Goal: Task Accomplishment & Management: Complete application form

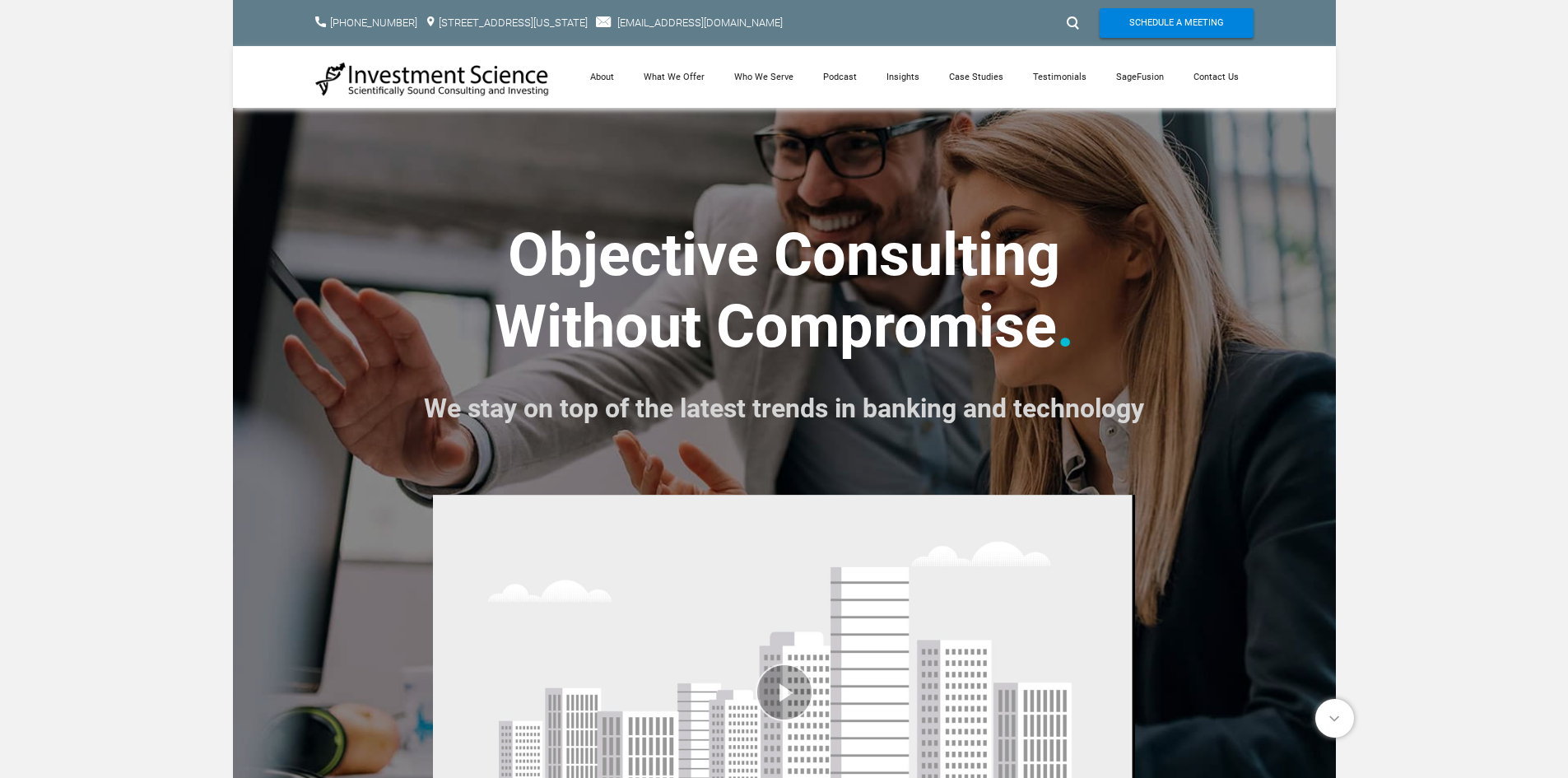
scroll to position [680, 0]
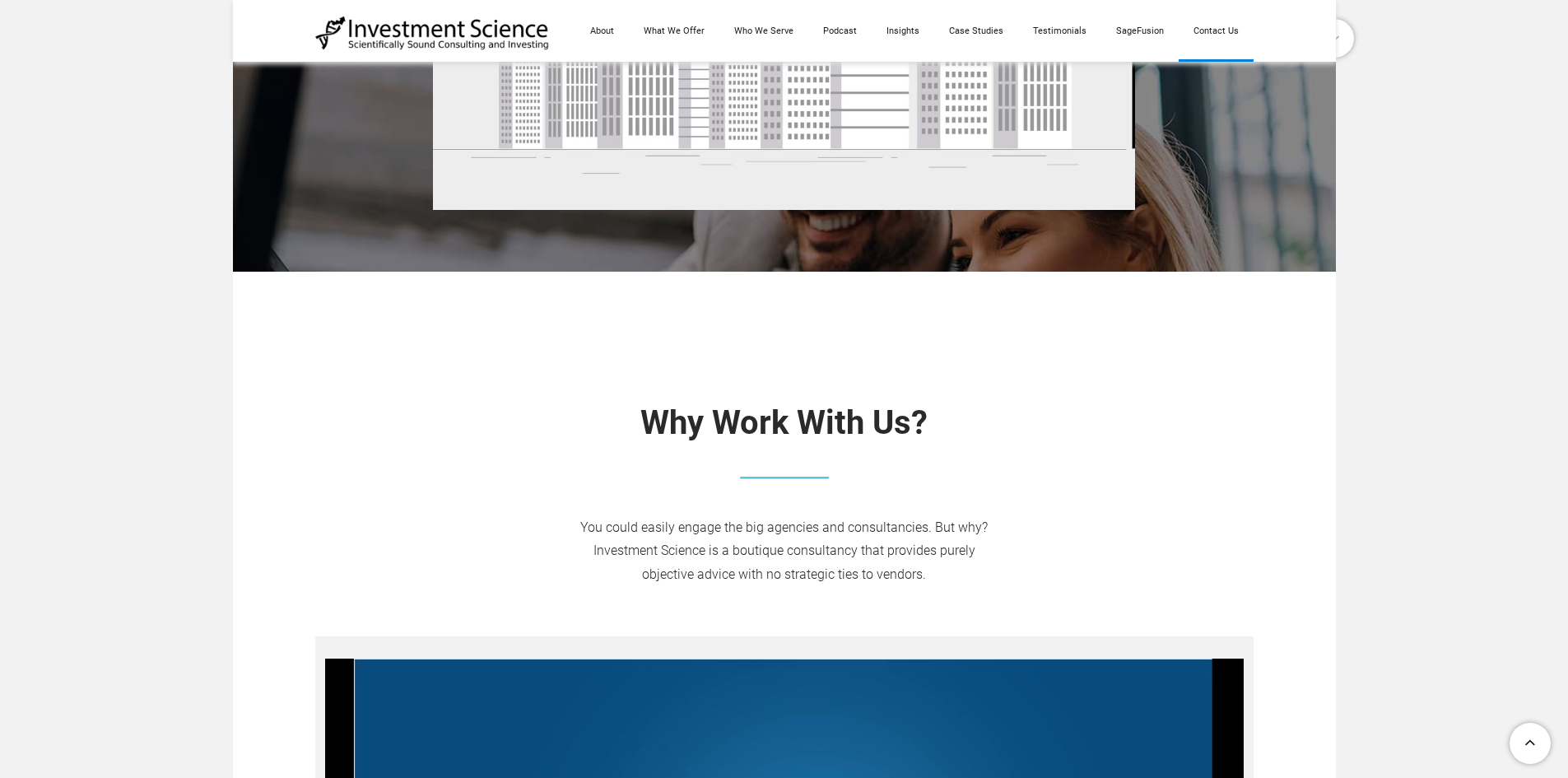
click at [1212, 20] on link "Contact Us" at bounding box center [1215, 31] width 75 height 62
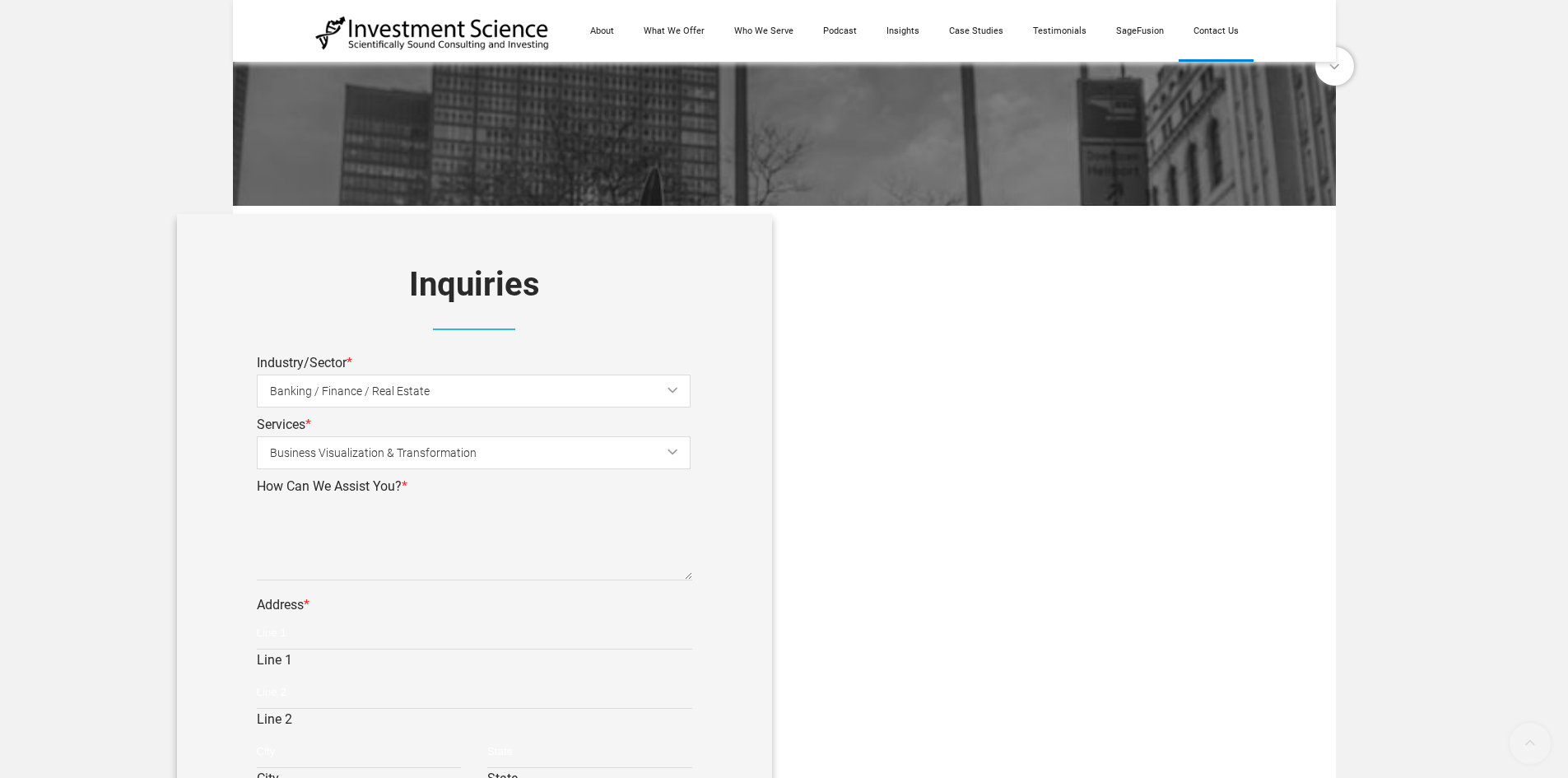
scroll to position [576, 0]
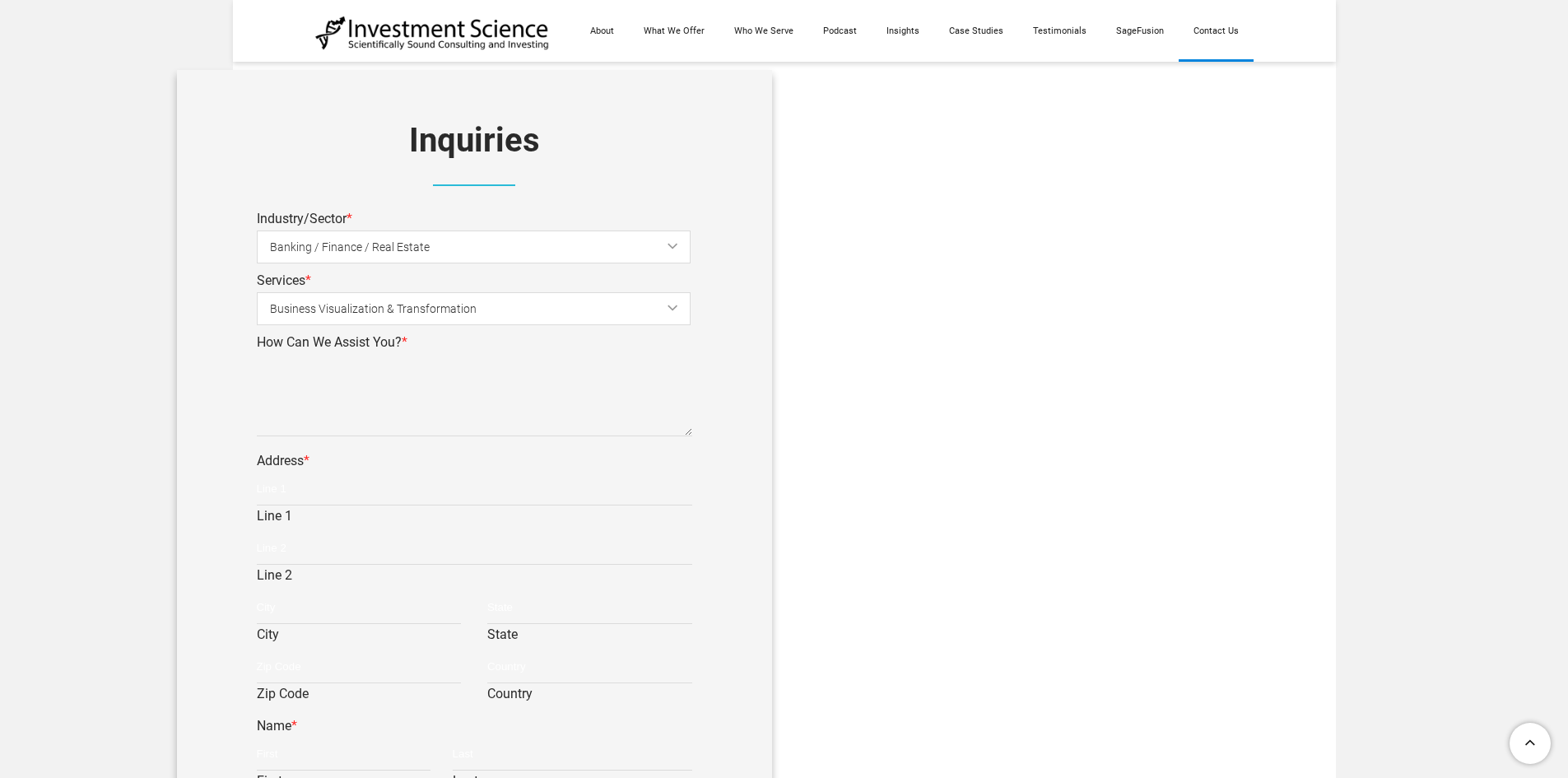
click at [410, 235] on span "Banking / Finance / Real Estate" at bounding box center [487, 247] width 434 height 37
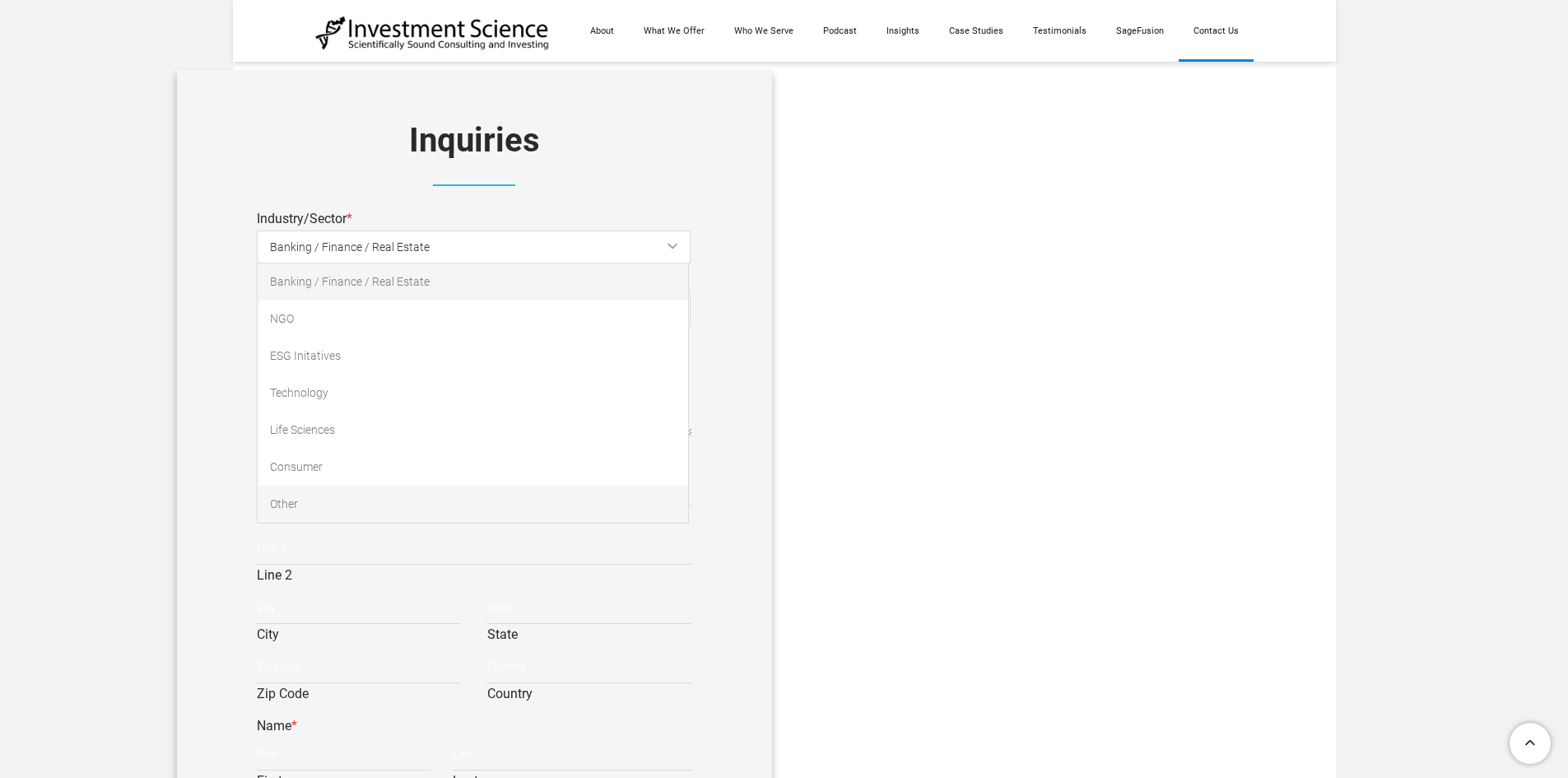
click at [313, 508] on link "Other" at bounding box center [473, 504] width 430 height 37
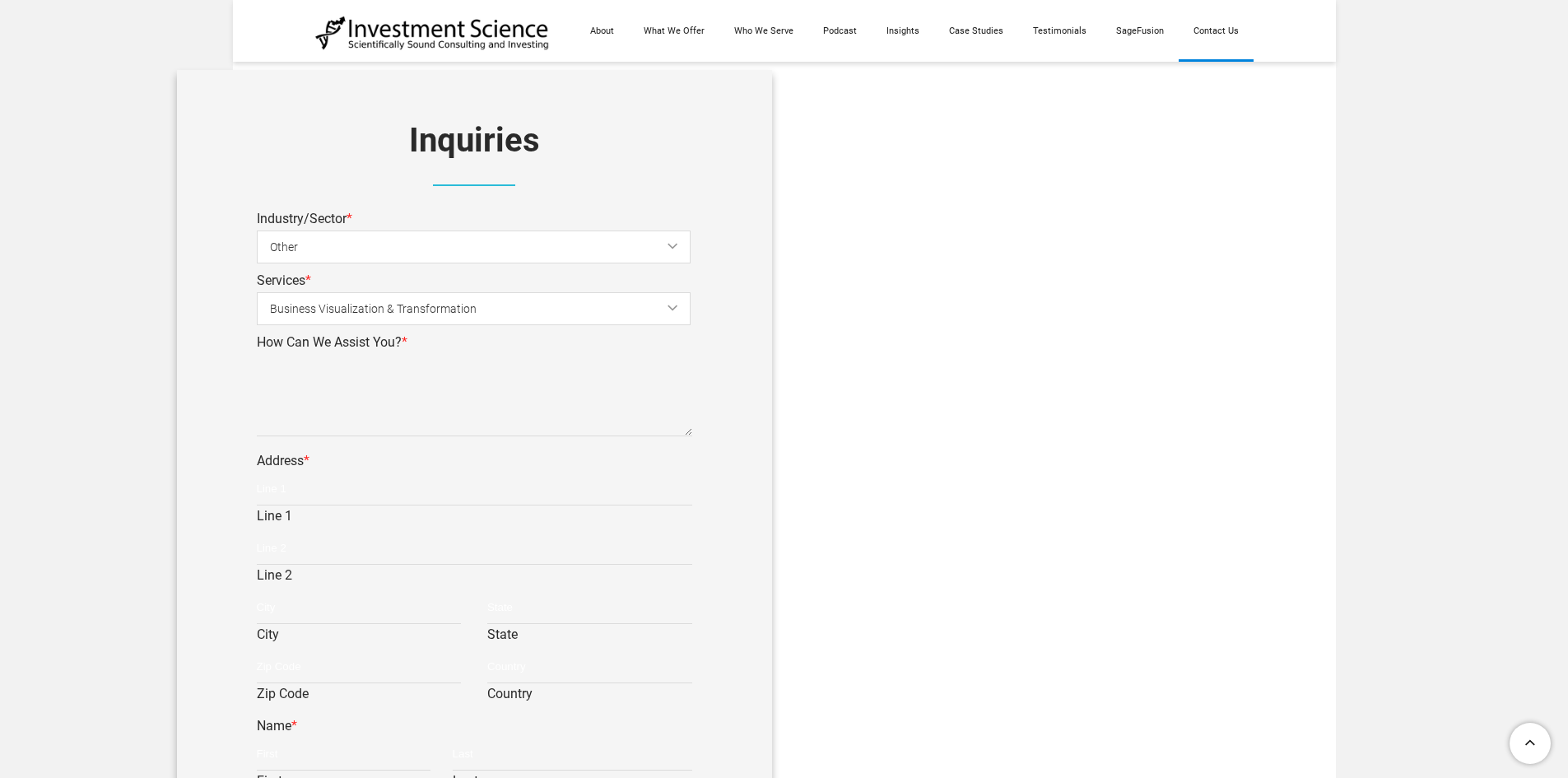
click at [365, 312] on span "Business Visualization & Transformation" at bounding box center [487, 309] width 434 height 37
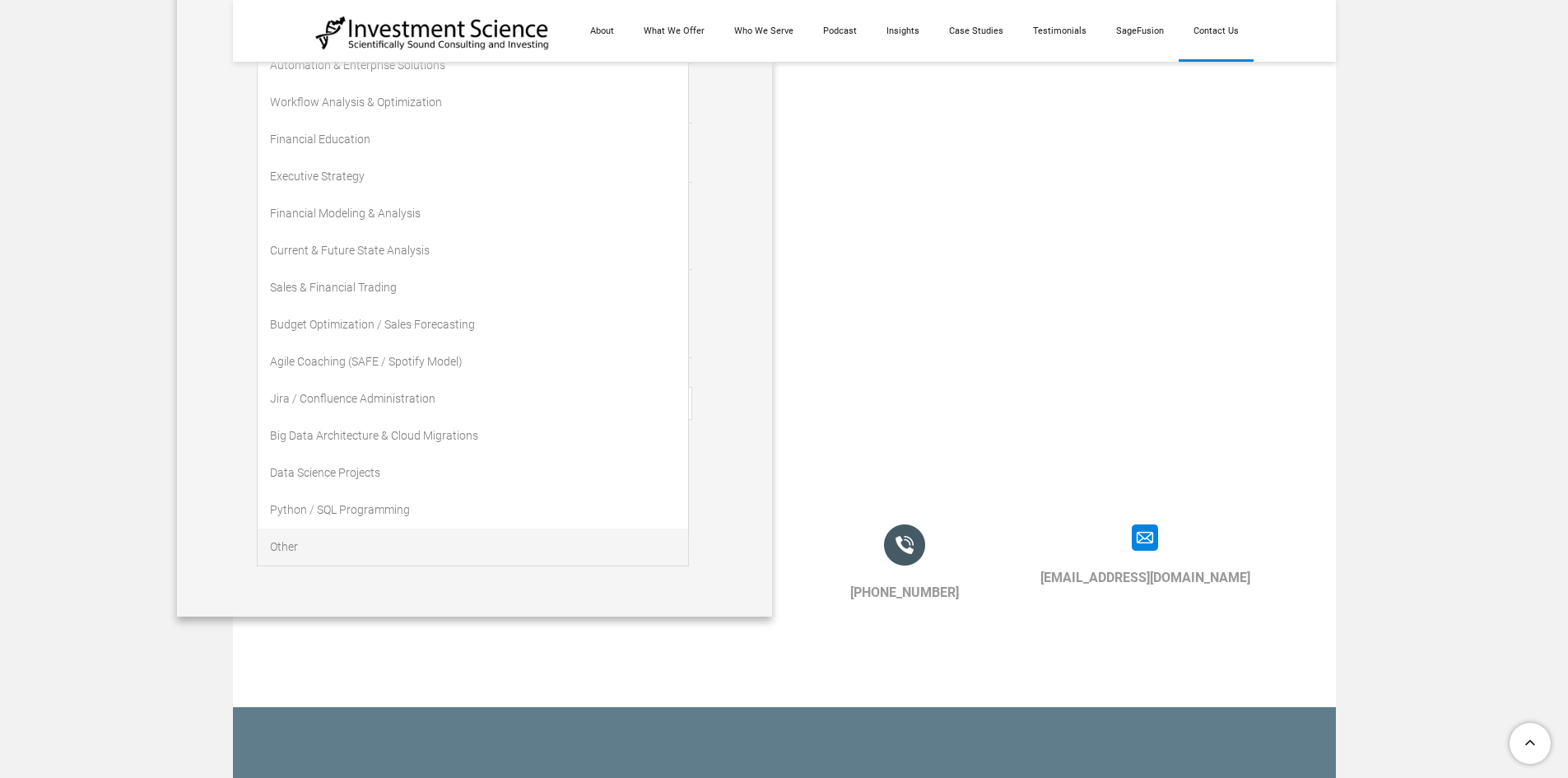
scroll to position [1152, 0]
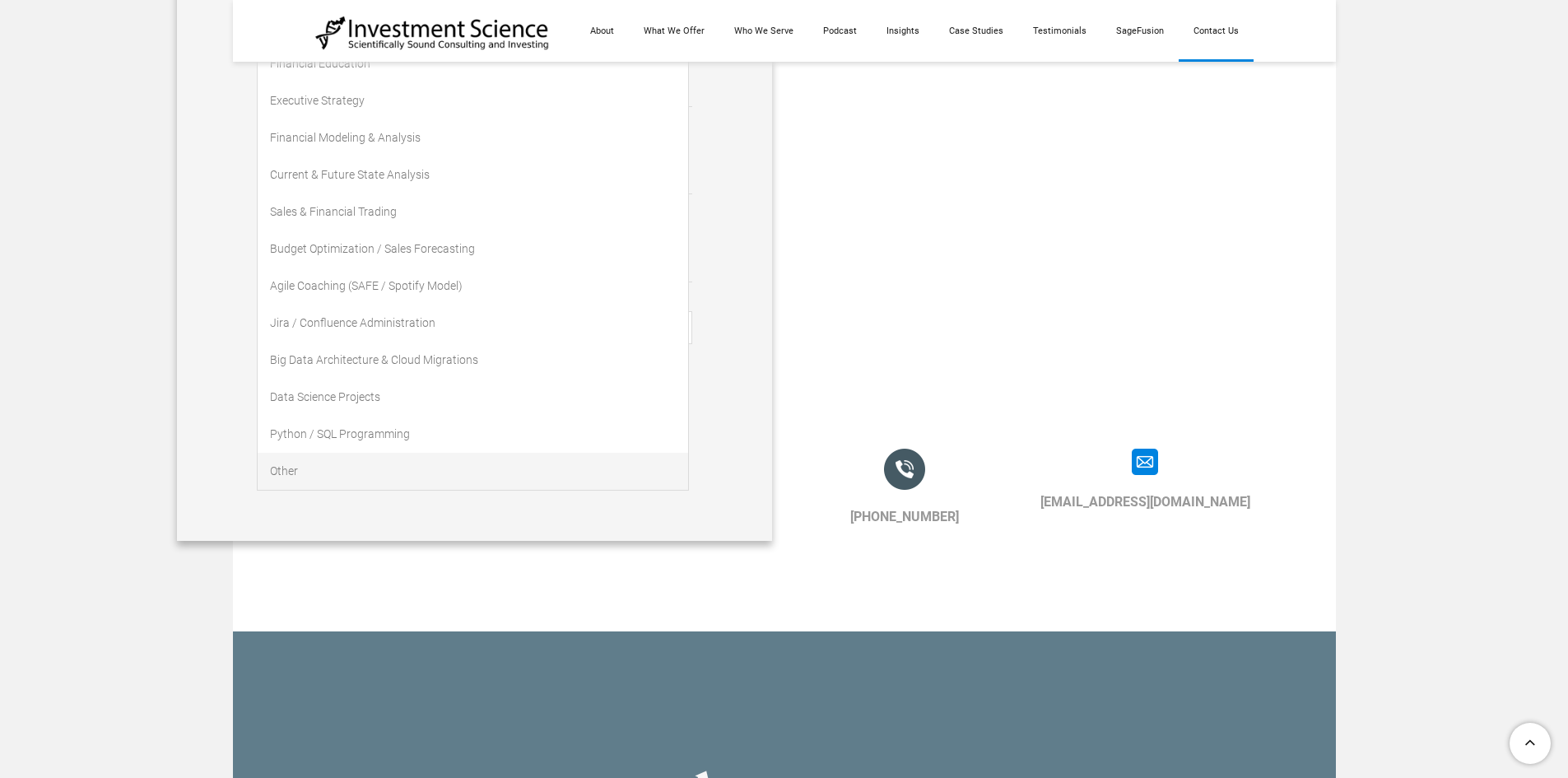
click at [324, 471] on link "Other" at bounding box center [473, 471] width 430 height 37
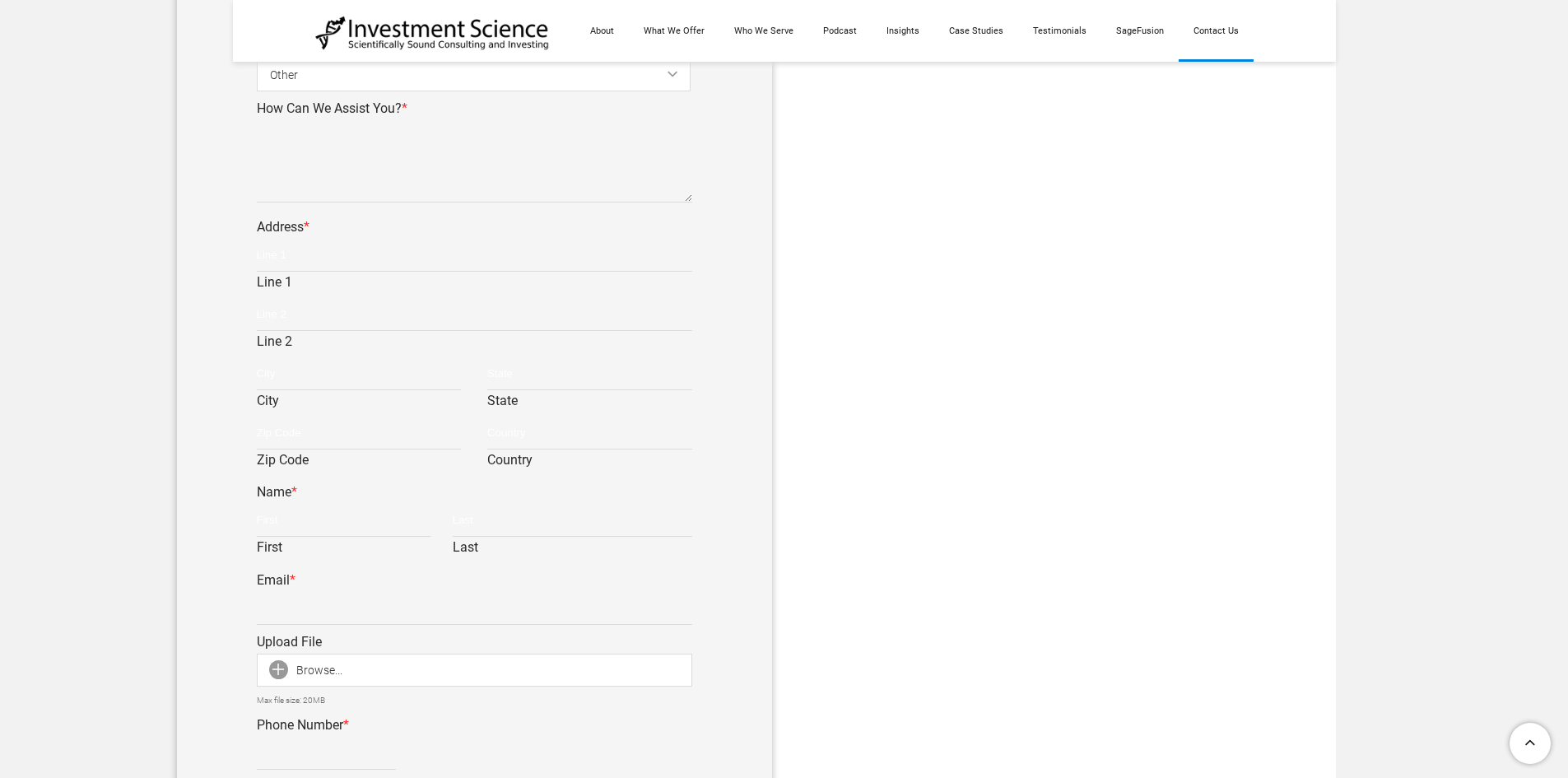
scroll to position [576, 0]
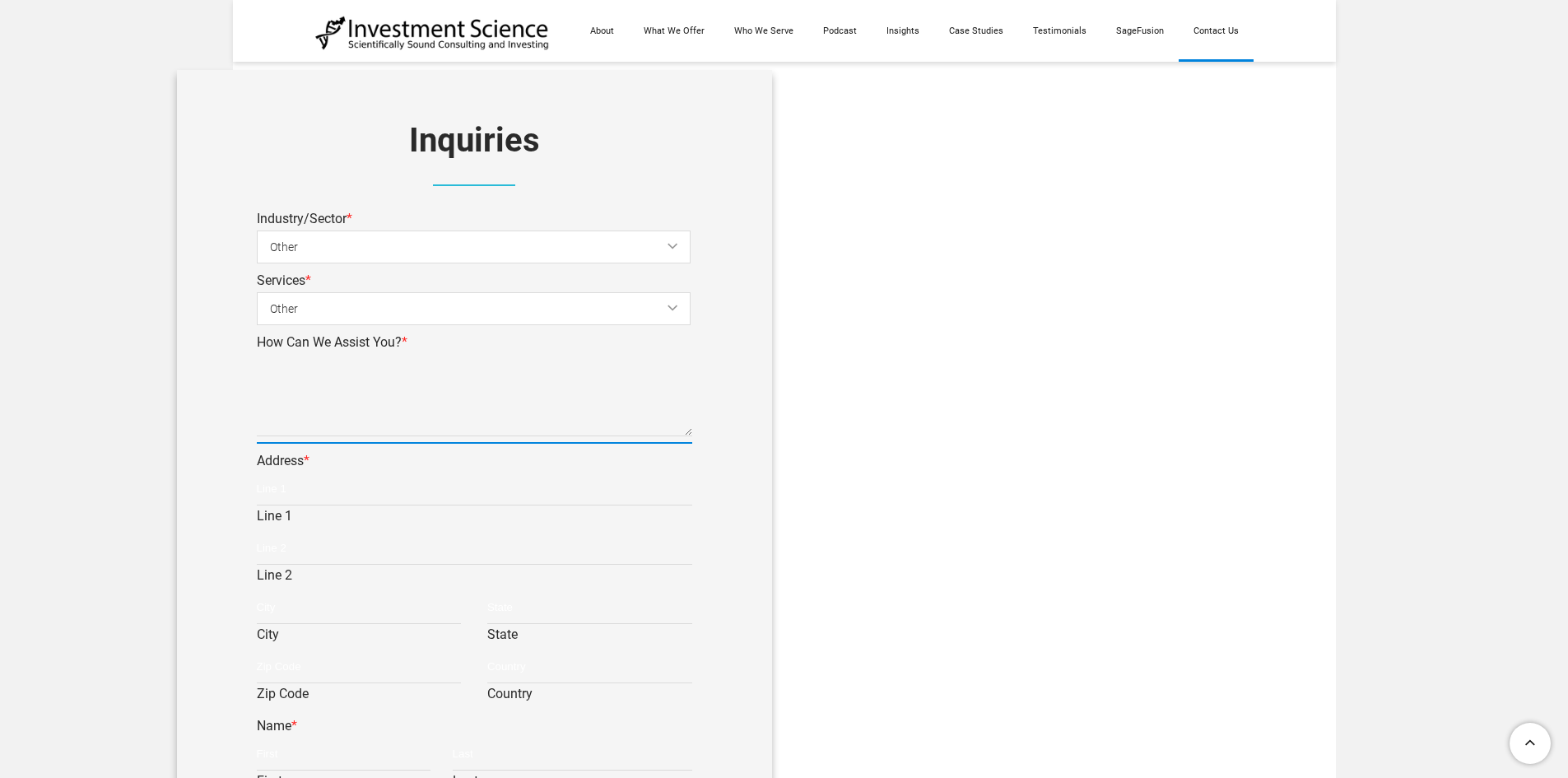
click at [320, 379] on textarea "How Can We Assist You? *" at bounding box center [474, 395] width 436 height 83
paste textarea "Hey, Just checking in. Do you need a dependable virtual assistant to support yo…"
type textarea "Hey, Just checking in. Do you need a dependable virtual assistant to support yo…"
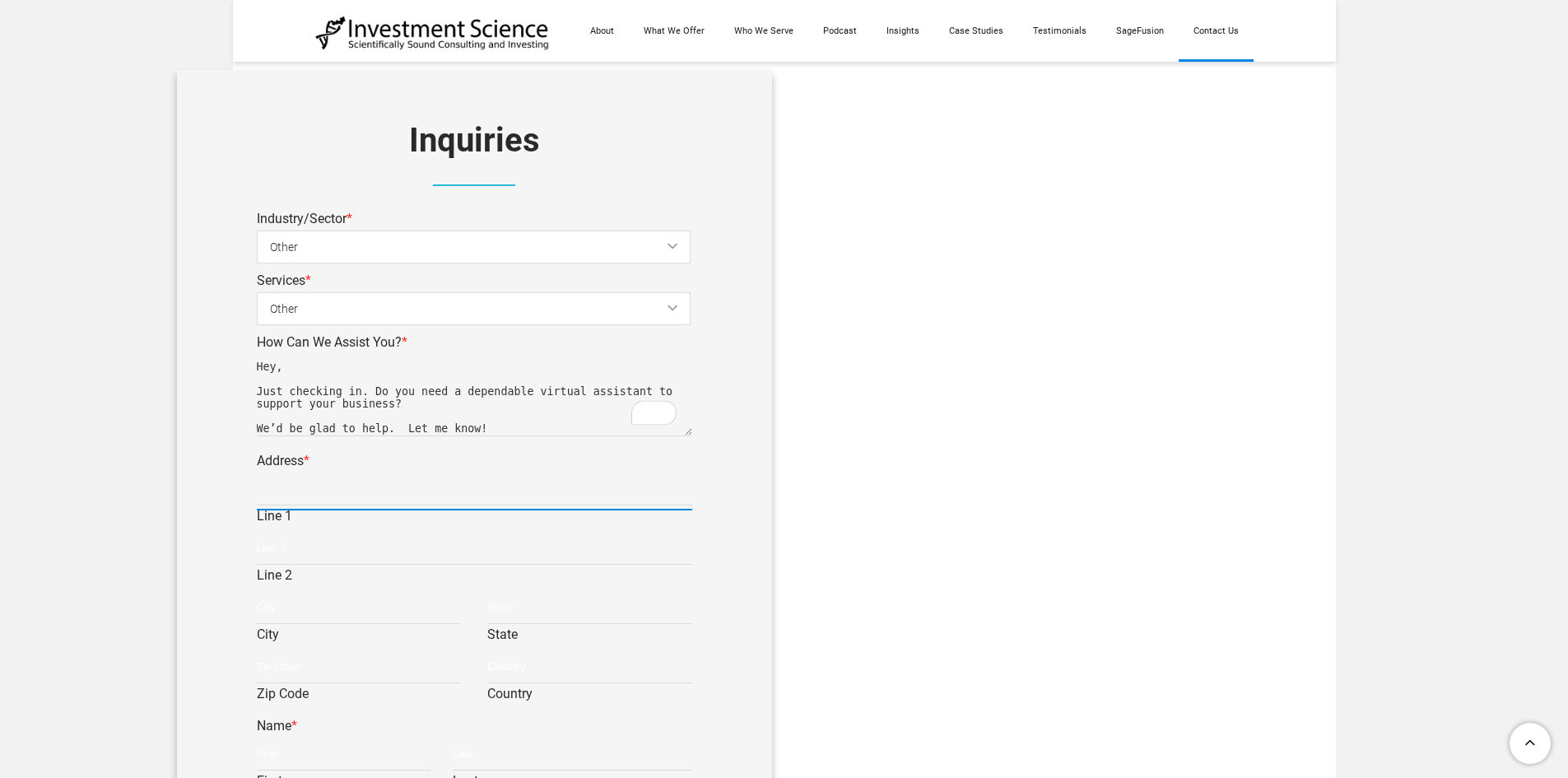
click at [304, 486] on input "Line 1" at bounding box center [474, 488] width 436 height 33
type input "N/A"
type input "88901"
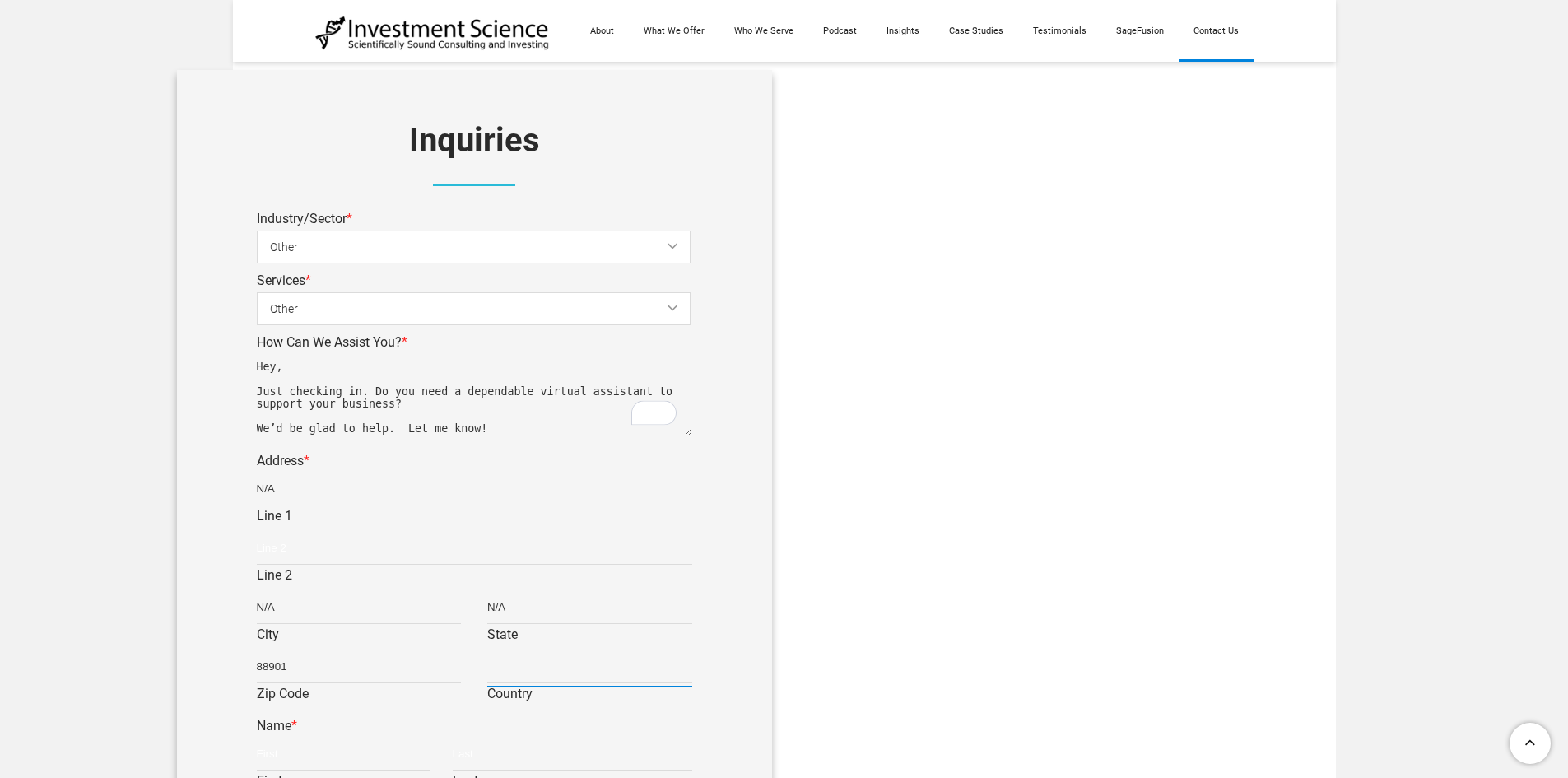
type input "[GEOGRAPHIC_DATA]"
type input "Piper"
type input "[PERSON_NAME]"
type input "[EMAIL_ADDRESS][DOMAIN_NAME]"
type input "2172756081"
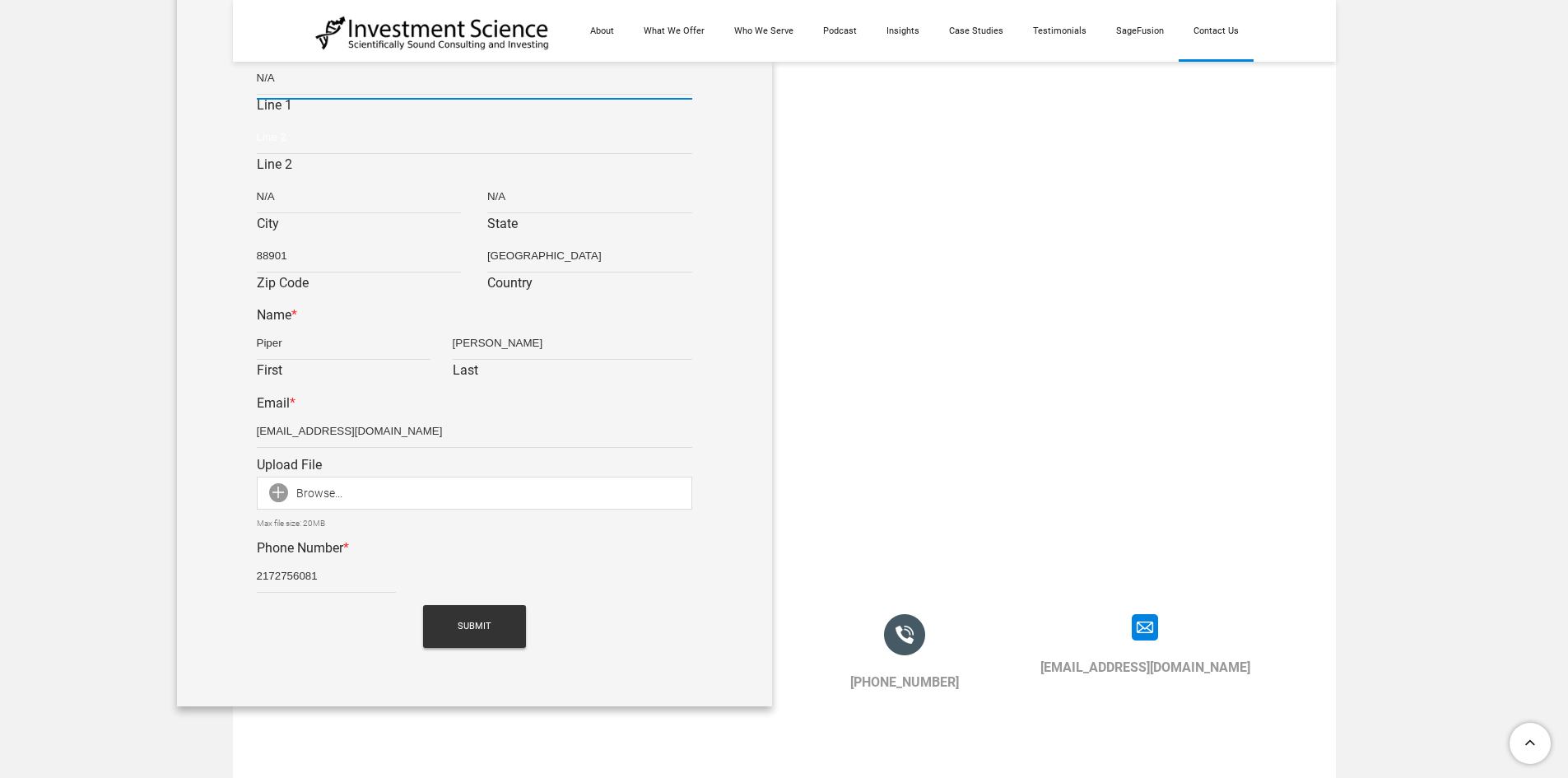
scroll to position [987, 0]
click at [295, 337] on input "Piper" at bounding box center [344, 341] width 174 height 33
click at [338, 347] on input "Piper" at bounding box center [344, 341] width 174 height 33
type input "[PERSON_NAME]"
click at [502, 346] on input "[PERSON_NAME]" at bounding box center [572, 341] width 239 height 33
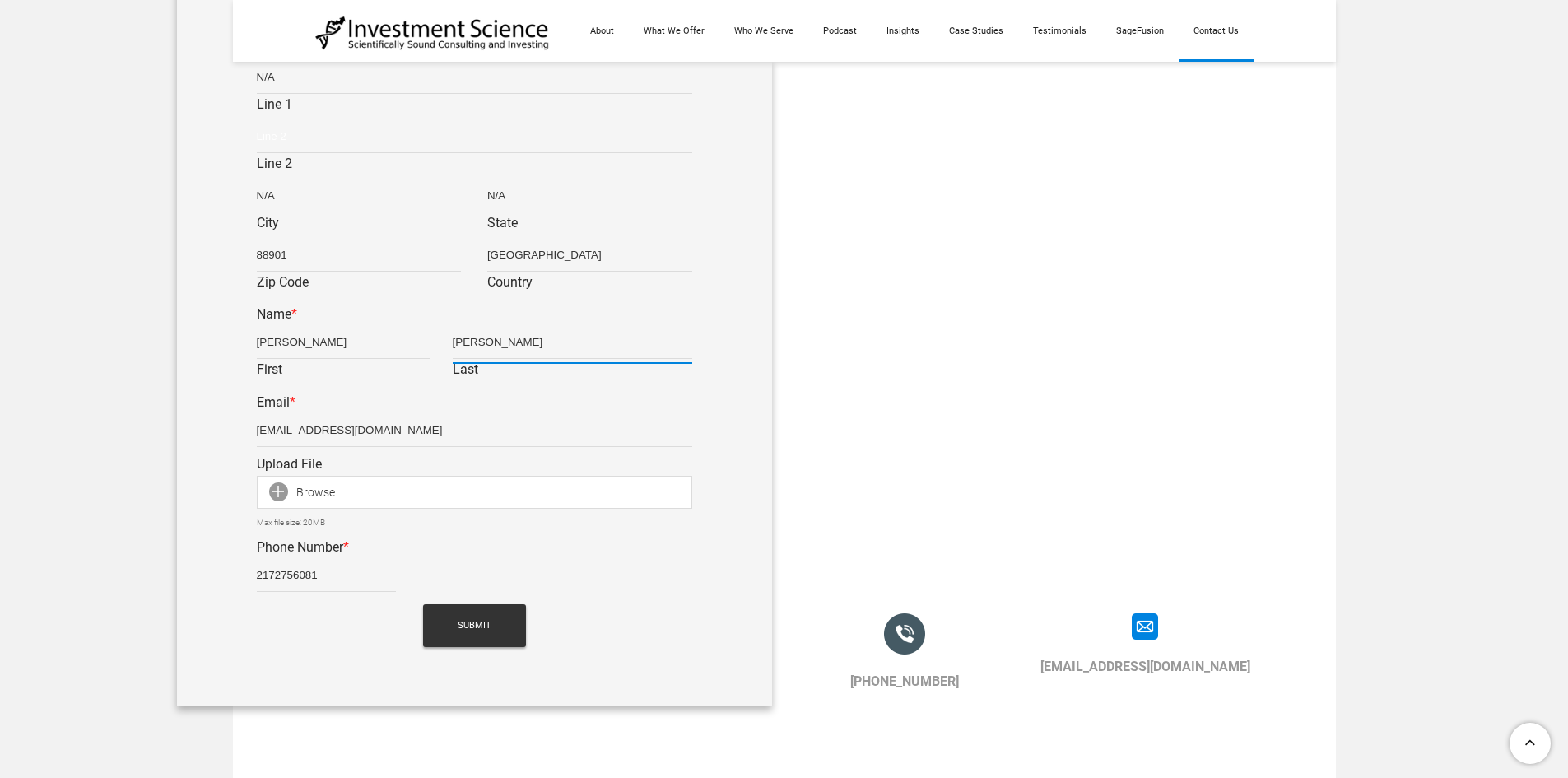
type input "[PERSON_NAME]"
click at [378, 437] on input "[EMAIL_ADDRESS][DOMAIN_NAME]" at bounding box center [474, 429] width 436 height 33
type input "[PERSON_NAME][EMAIL_ADDRESS][DOMAIN_NAME]"
click at [468, 621] on span "Submit" at bounding box center [474, 626] width 33 height 43
